Goal: Contribute content

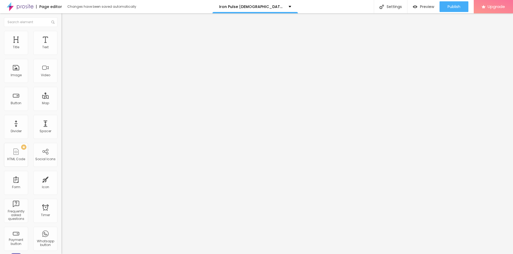
type input "30"
type input "35"
type input "36"
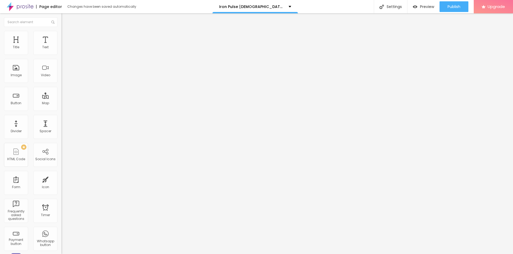
type input "36"
type input "37"
drag, startPoint x: 17, startPoint y: 112, endPoint x: 21, endPoint y: 113, distance: 4.3
type input "37"
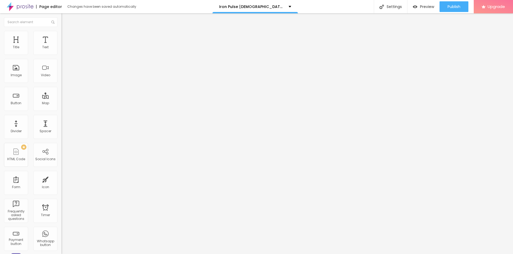
click at [61, 126] on input "range" at bounding box center [78, 128] width 34 height 4
click at [61, 33] on img at bounding box center [63, 33] width 5 height 5
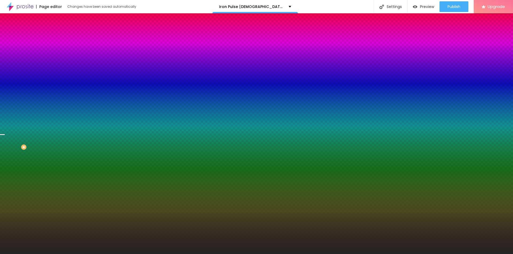
click at [61, 49] on span "Change image" at bounding box center [75, 47] width 29 height 5
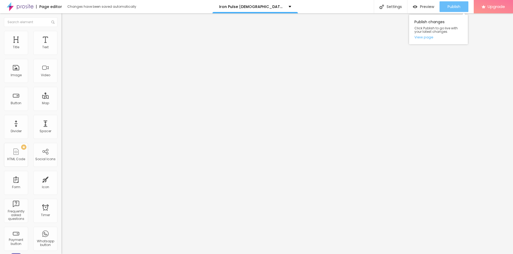
click at [457, 3] on div "Publish" at bounding box center [453, 6] width 13 height 11
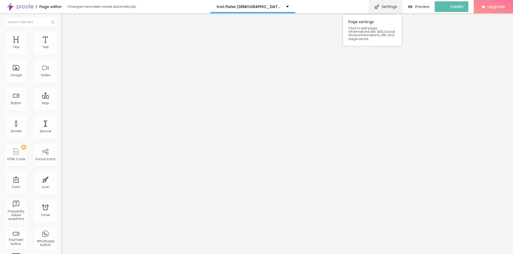
click at [387, 5] on div "Settings" at bounding box center [385, 6] width 33 height 13
paste input "Iron Pulse"
drag, startPoint x: 230, startPoint y: 109, endPoint x: 201, endPoint y: 109, distance: 28.6
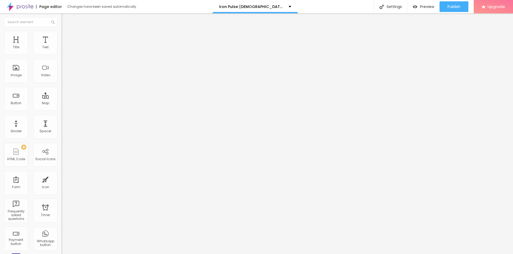
copy span "Page Title"
drag, startPoint x: 233, startPoint y: 120, endPoint x: 198, endPoint y: 120, distance: 34.2
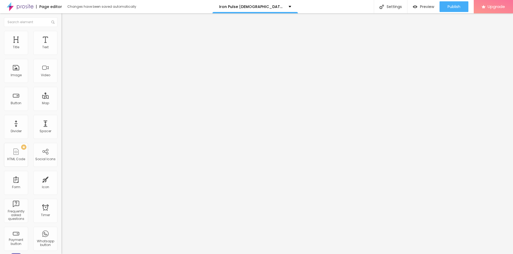
paste input "Pills | Boost Energy, Libido & Vitality Naturally"
type input "Iron Pulse Pills | Boost Energy, Libido & Vitality Naturally"
copy span "age Description"
drag, startPoint x: 234, startPoint y: 136, endPoint x: 202, endPoint y: 135, distance: 32.1
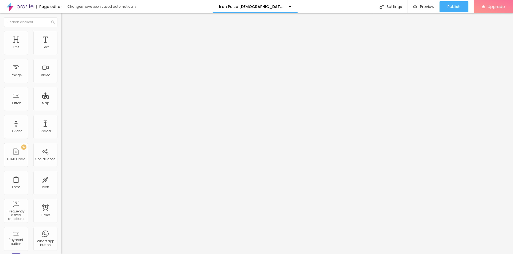
copy span "Page Description"
paste textarea "Iron Pulse boosts stamina, energy & confidence with natural [DEMOGRAPHIC_DATA][…"
type textarea "Iron Pulse boosts stamina, energy & confidence with natural [DEMOGRAPHIC_DATA][…"
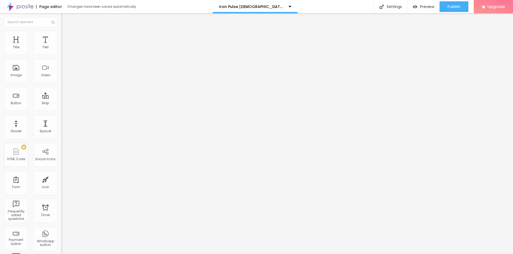
drag, startPoint x: 226, startPoint y: 124, endPoint x: 206, endPoint y: 122, distance: 19.4
paste textarea "Iron Pulse"
type textarea "Iron Pulse"
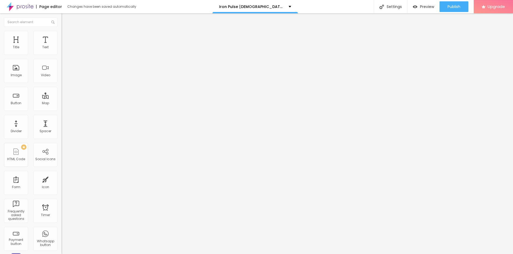
click at [458, 5] on span "Publish" at bounding box center [453, 7] width 13 height 4
click at [423, 38] on link "View page" at bounding box center [438, 37] width 48 height 3
